Goal: Task Accomplishment & Management: Manage account settings

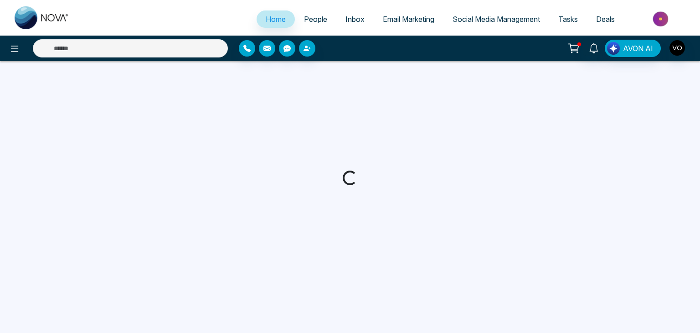
select select "*"
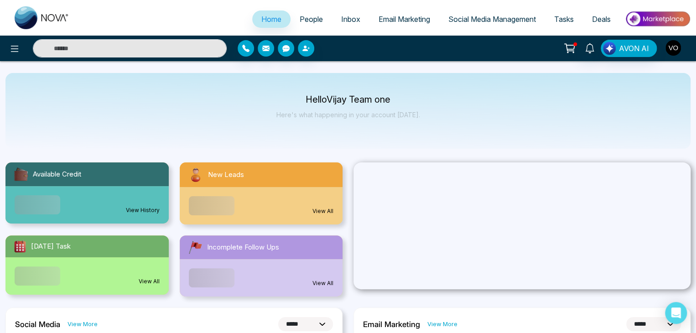
click at [671, 50] on img "button" at bounding box center [673, 48] width 16 height 16
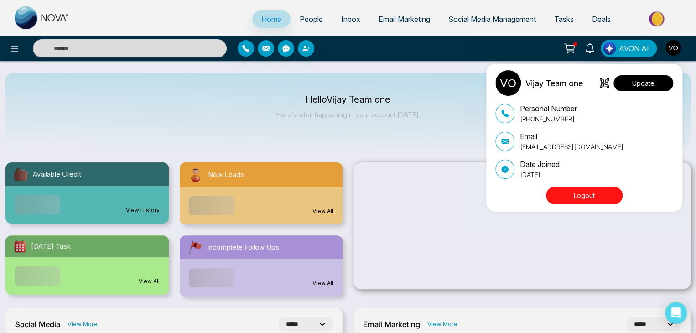
click at [648, 85] on button "Update" at bounding box center [643, 83] width 60 height 16
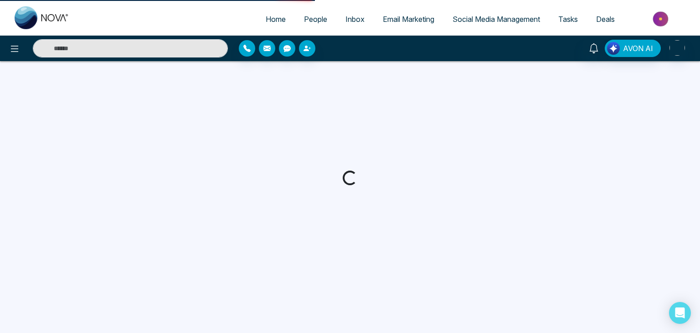
select select "***"
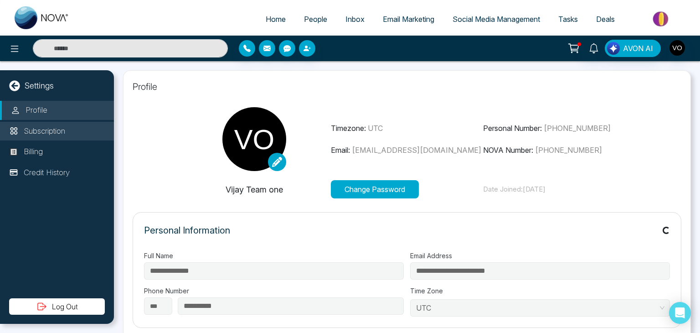
click at [50, 126] on p "Subscription" at bounding box center [44, 131] width 41 height 12
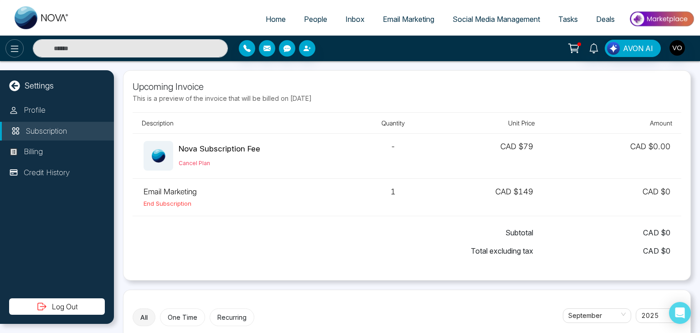
click at [20, 44] on icon at bounding box center [14, 48] width 11 height 11
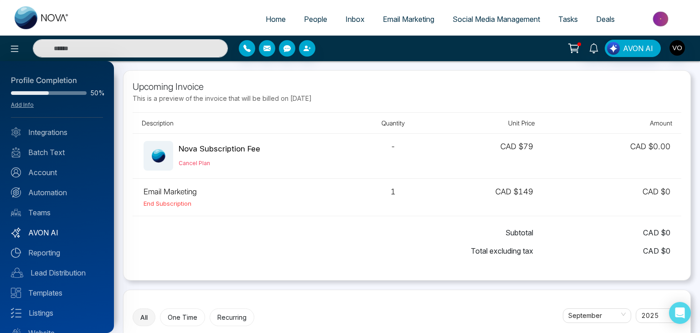
click at [44, 235] on link "AVON AI" at bounding box center [57, 232] width 92 height 11
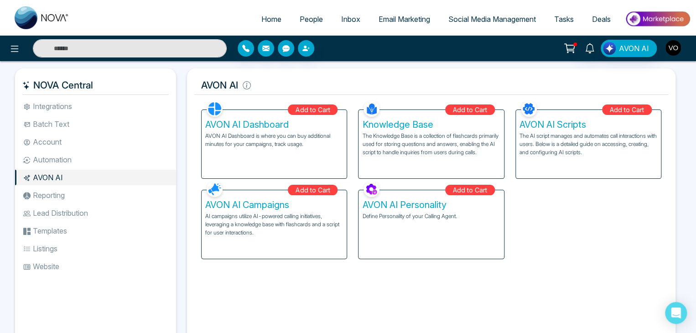
click at [677, 50] on img "button" at bounding box center [673, 48] width 16 height 16
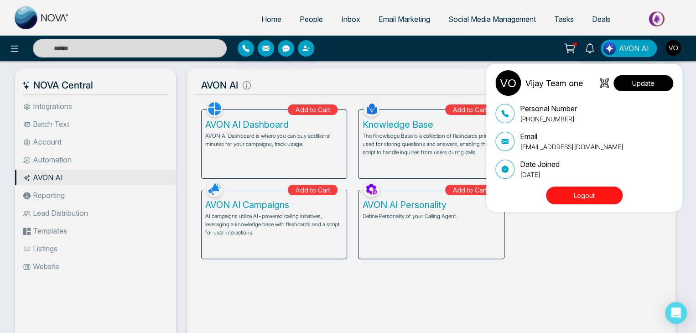
click at [649, 84] on button "Update" at bounding box center [643, 83] width 60 height 16
select select "***"
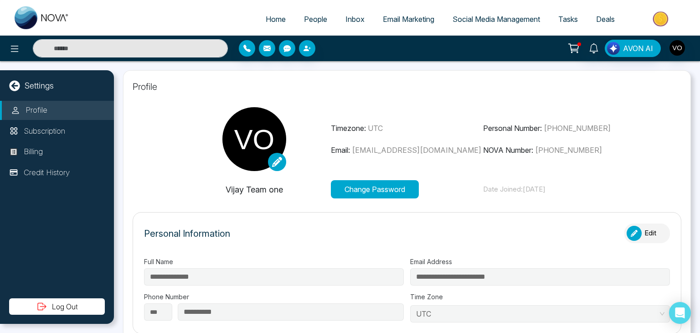
type input "**********"
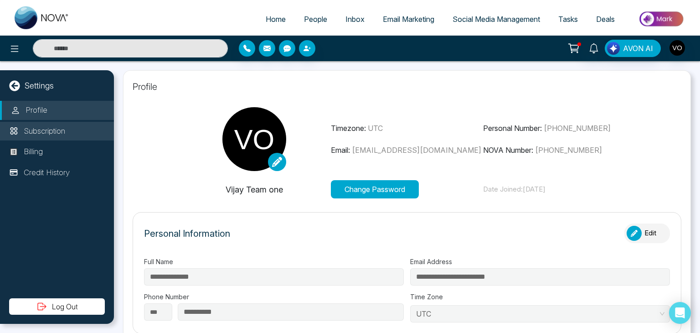
click at [67, 123] on li "Subscription" at bounding box center [57, 131] width 114 height 19
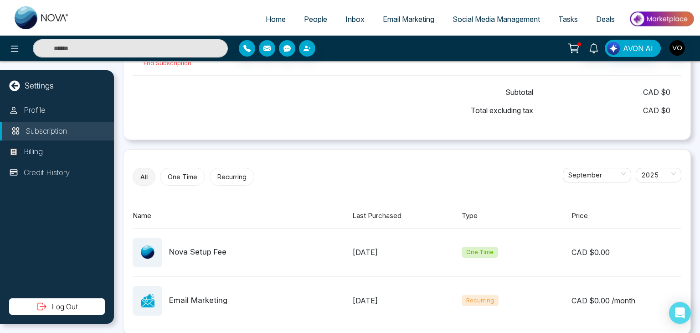
scroll to position [150, 0]
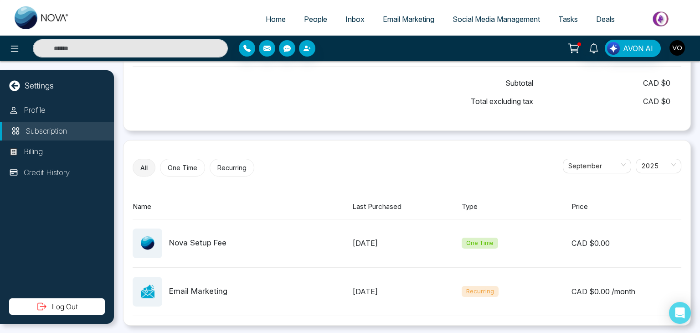
click at [674, 53] on img "button" at bounding box center [678, 48] width 16 height 16
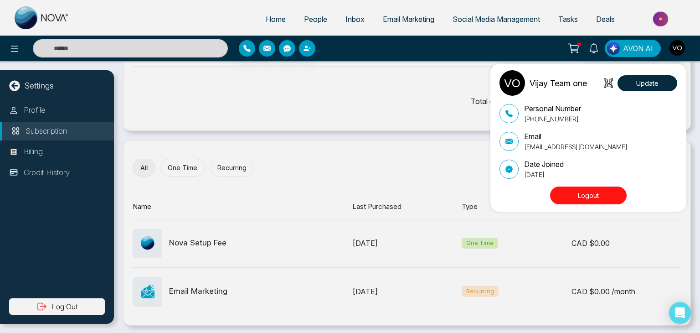
click at [558, 146] on p "vijay+1bro@mmnovatech.com" at bounding box center [576, 147] width 104 height 10
click at [558, 146] on p "[EMAIL_ADDRESS][DOMAIN_NAME]" at bounding box center [576, 147] width 104 height 10
click at [558, 146] on p "vijay+1bro@mmnovatech.com" at bounding box center [576, 147] width 104 height 10
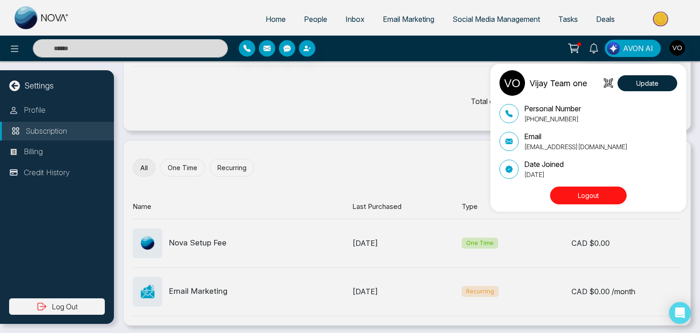
click at [277, 114] on div "Vijay Team one Update Personal Number +918975542824 Email vijay+1bro@mmnovatech…" at bounding box center [350, 166] width 700 height 333
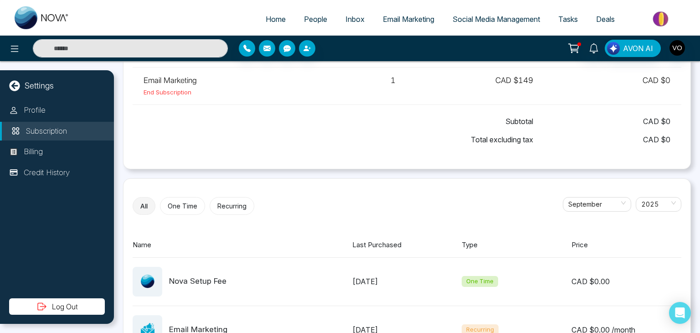
scroll to position [117, 0]
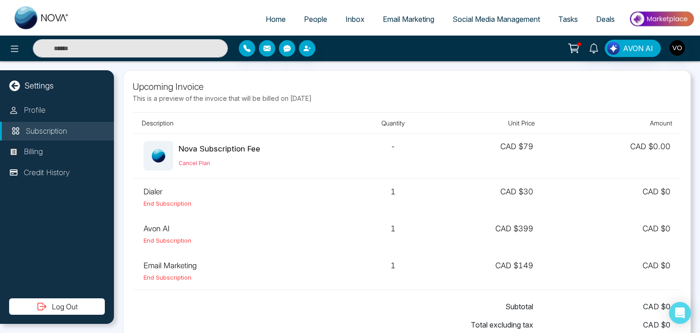
click at [201, 309] on div "Subtotal CAD $ 0" at bounding box center [407, 306] width 527 height 18
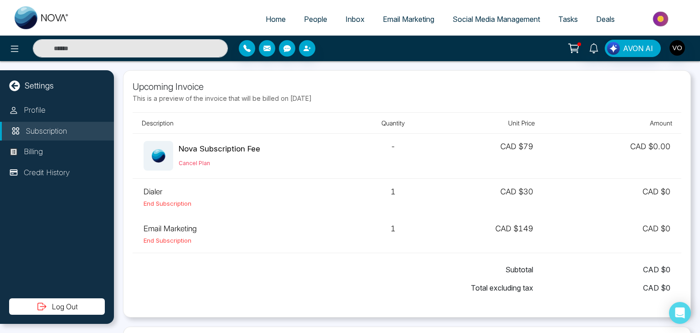
scroll to position [187, 0]
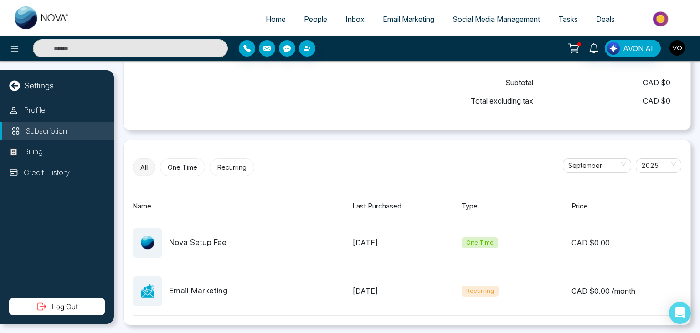
click at [680, 52] on img "button" at bounding box center [678, 48] width 16 height 16
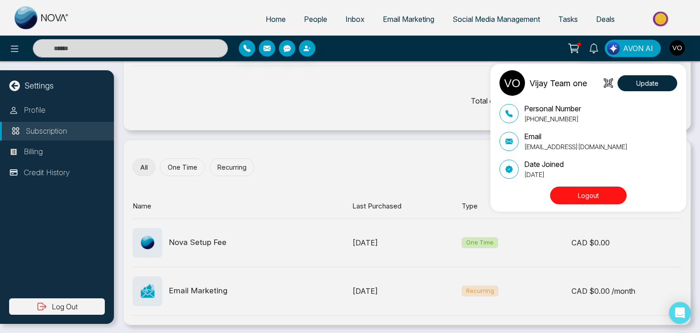
click at [591, 187] on button "Logout" at bounding box center [588, 195] width 77 height 18
